Goal: Ask a question

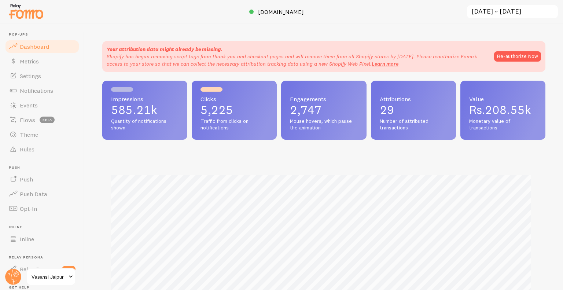
scroll to position [192, 437]
click at [41, 207] on link "Opt-In" at bounding box center [41, 208] width 75 height 15
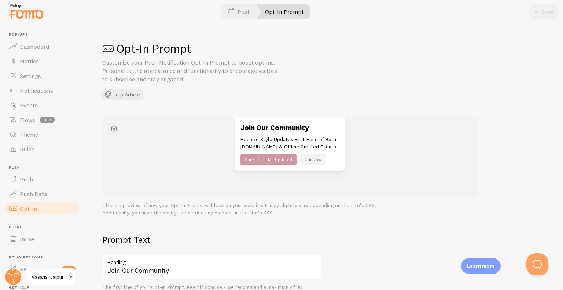
click at [114, 130] on span "button" at bounding box center [114, 129] width 9 height 9
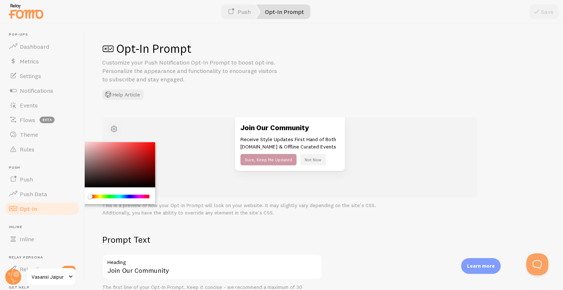
click at [114, 130] on span "button" at bounding box center [114, 129] width 9 height 9
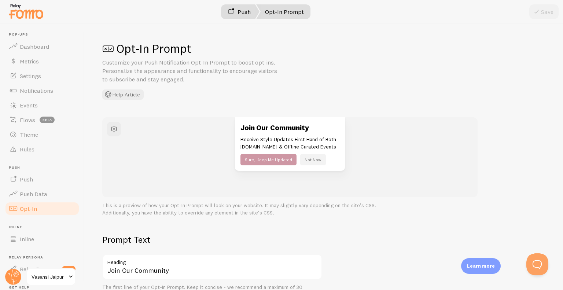
click at [238, 14] on link "Push" at bounding box center [239, 11] width 41 height 15
click at [288, 10] on link "Opt-In Prompt" at bounding box center [283, 11] width 54 height 15
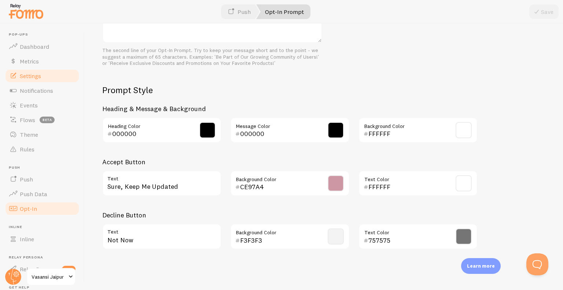
click at [21, 77] on span "Settings" at bounding box center [30, 75] width 21 height 7
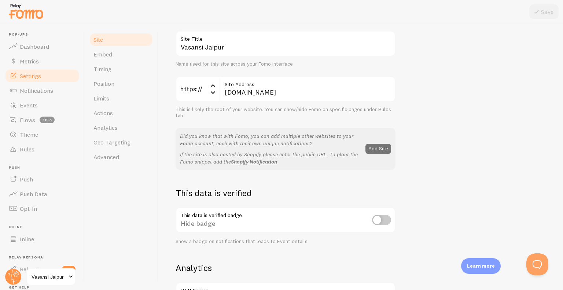
scroll to position [51, 0]
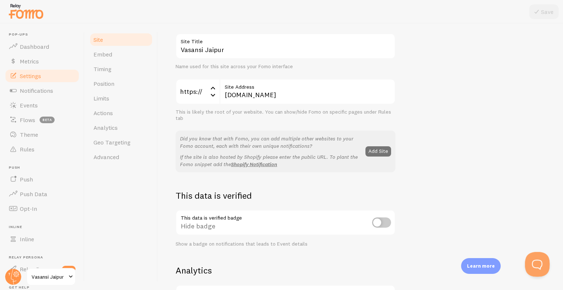
click at [533, 264] on button "Open Beacon popover" at bounding box center [536, 263] width 22 height 22
click at [537, 265] on button "Open Beacon popover" at bounding box center [536, 263] width 22 height 22
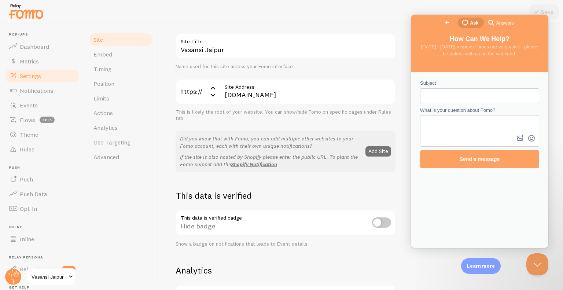
click at [495, 100] on input "Subject" at bounding box center [479, 95] width 107 height 13
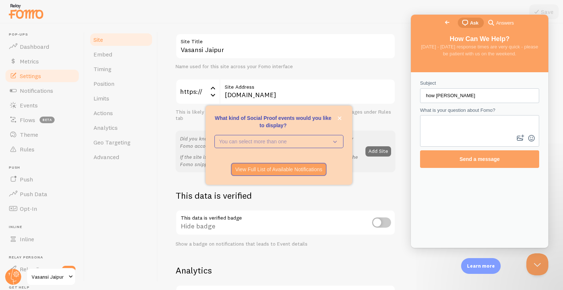
click at [495, 100] on input "how [PERSON_NAME]" at bounding box center [479, 95] width 107 height 13
type input "how to disable popup"
paste textarea "how to disable popup"
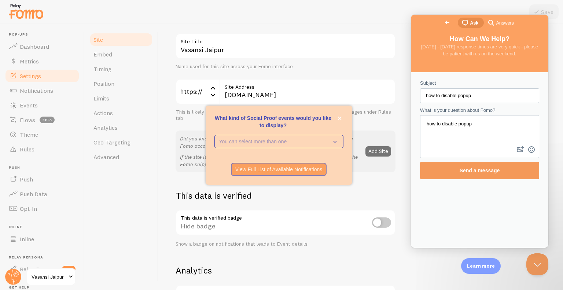
type textarea "how to disable popup"
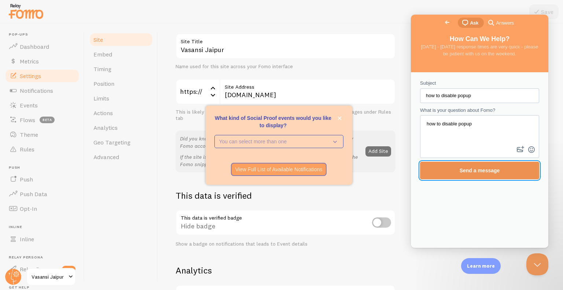
click at [475, 167] on span "Send a message" at bounding box center [480, 170] width 40 height 6
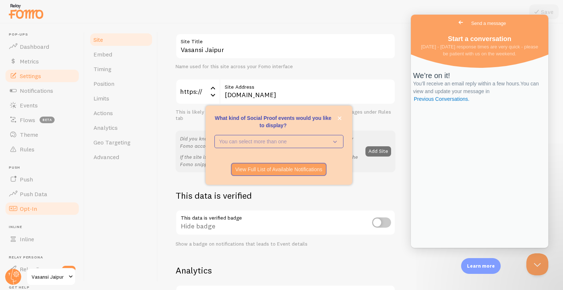
click at [31, 210] on span "Opt-In" at bounding box center [28, 208] width 17 height 7
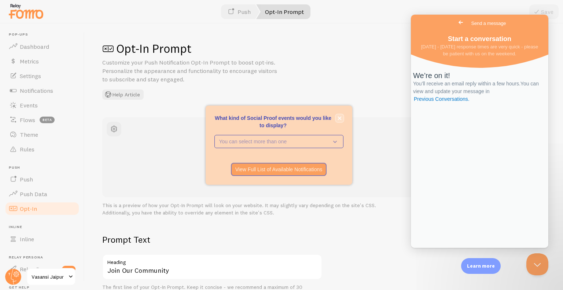
click at [339, 119] on icon "close," at bounding box center [340, 118] width 4 height 4
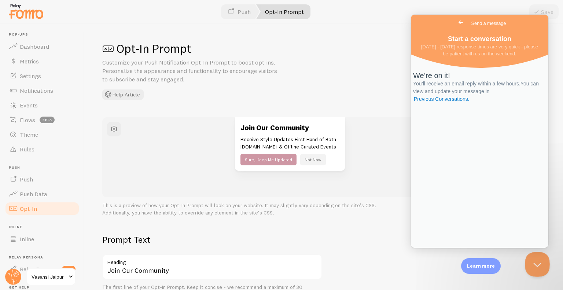
click at [536, 264] on button "Close Beacon popover" at bounding box center [536, 263] width 22 height 22
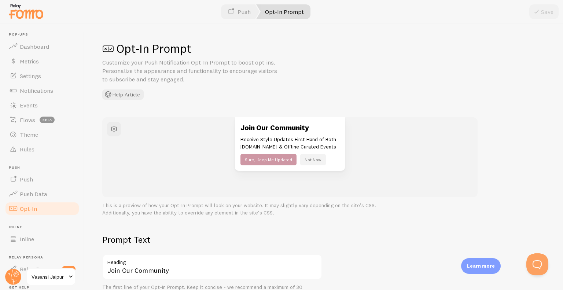
click at [312, 161] on button "Not Now" at bounding box center [313, 159] width 26 height 11
click at [128, 53] on h1 "Opt-In Prompt" at bounding box center [323, 48] width 443 height 15
click at [106, 48] on span at bounding box center [108, 49] width 12 height 12
click at [108, 49] on span at bounding box center [108, 49] width 12 height 12
click at [137, 88] on div "Opt-In Prompt Customize your Push Notification Opt-In Prompt to boost opt-ins. …" at bounding box center [323, 70] width 443 height 59
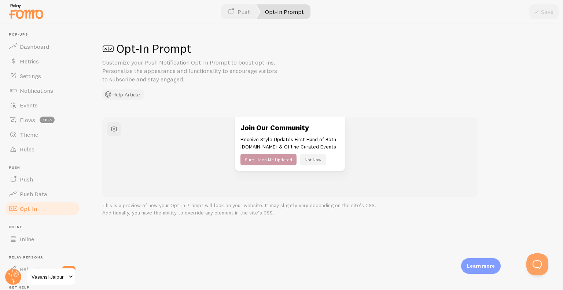
click at [132, 94] on button "Help Article" at bounding box center [122, 94] width 41 height 10
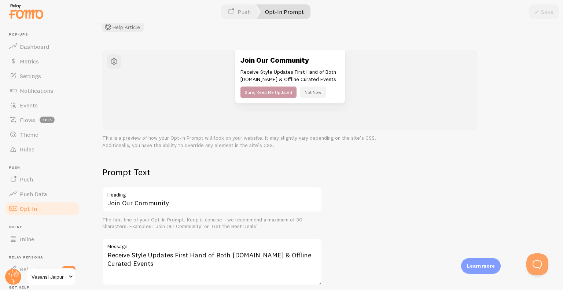
scroll to position [72, 0]
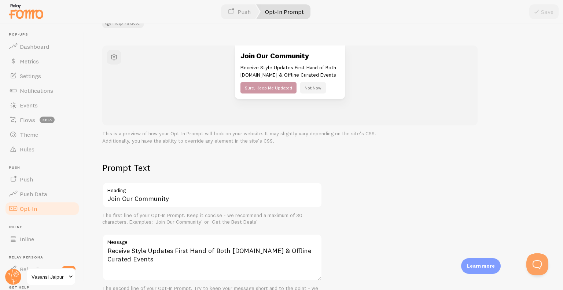
click at [237, 115] on div "Join Our Community Receive Style Updates First Hand of Both [DOMAIN_NAME] & Off…" at bounding box center [289, 85] width 375 height 80
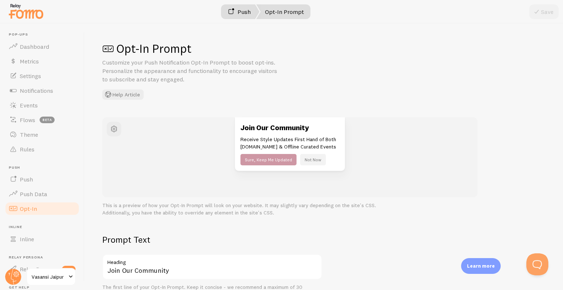
click at [248, 16] on link "Push" at bounding box center [239, 11] width 41 height 15
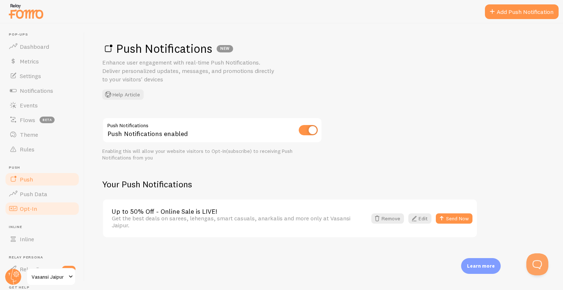
click at [34, 211] on span "Opt-In" at bounding box center [28, 208] width 17 height 7
